Goal: Task Accomplishment & Management: Use online tool/utility

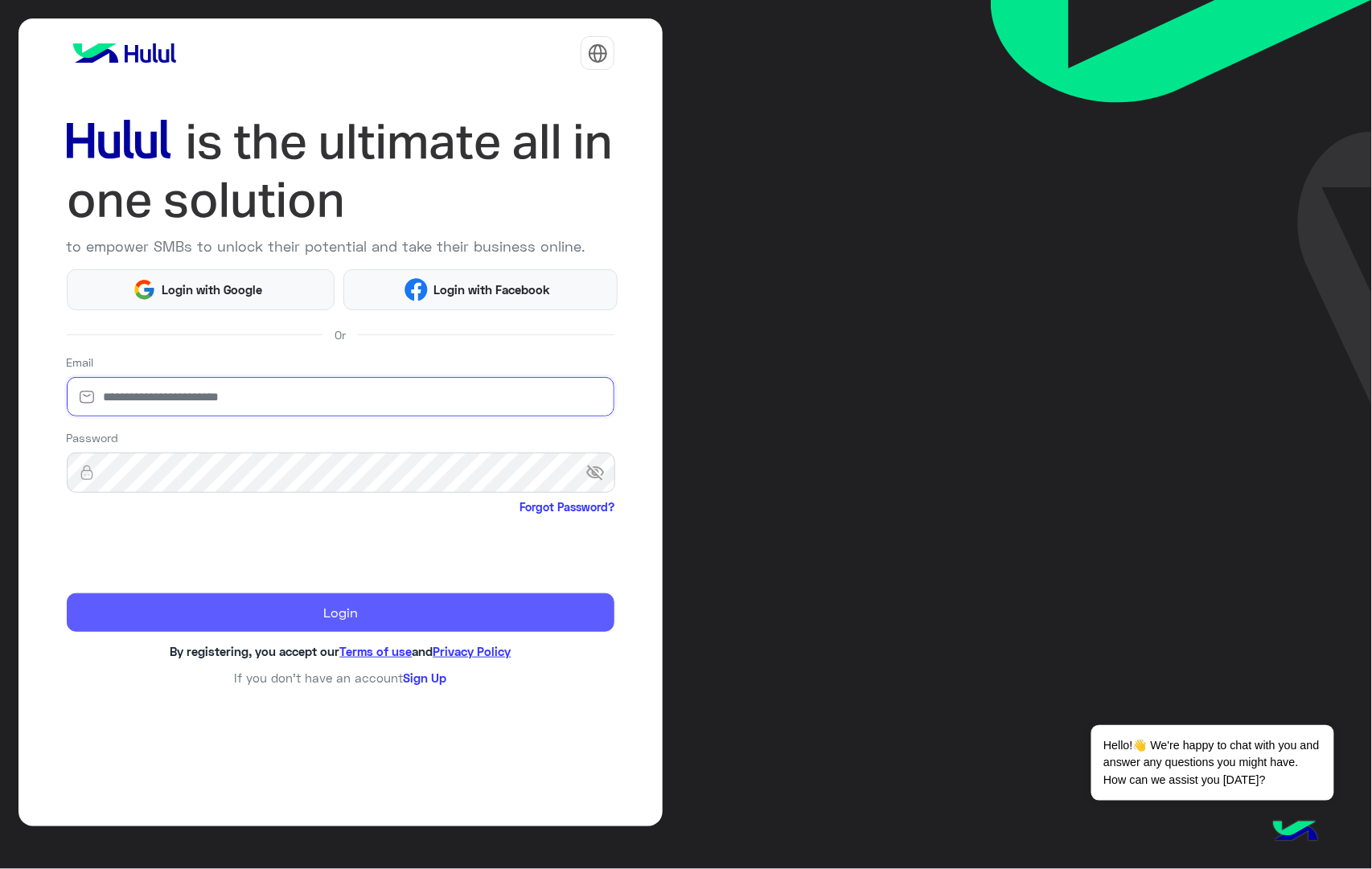
type input "**********"
click at [332, 619] on button "Login" at bounding box center [341, 613] width 549 height 39
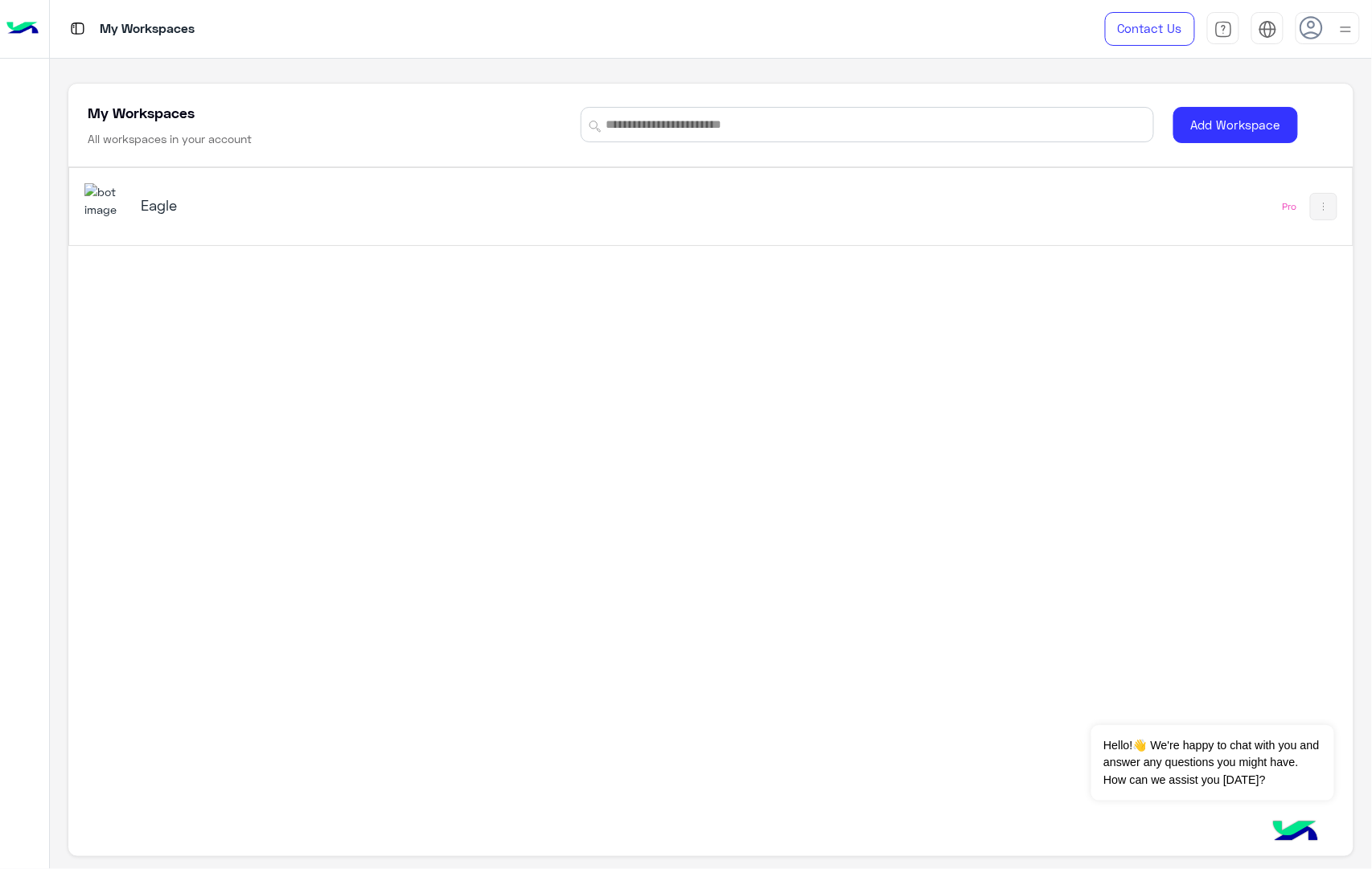
click at [119, 208] on img at bounding box center [106, 200] width 43 height 35
